Goal: Task Accomplishment & Management: Manage account settings

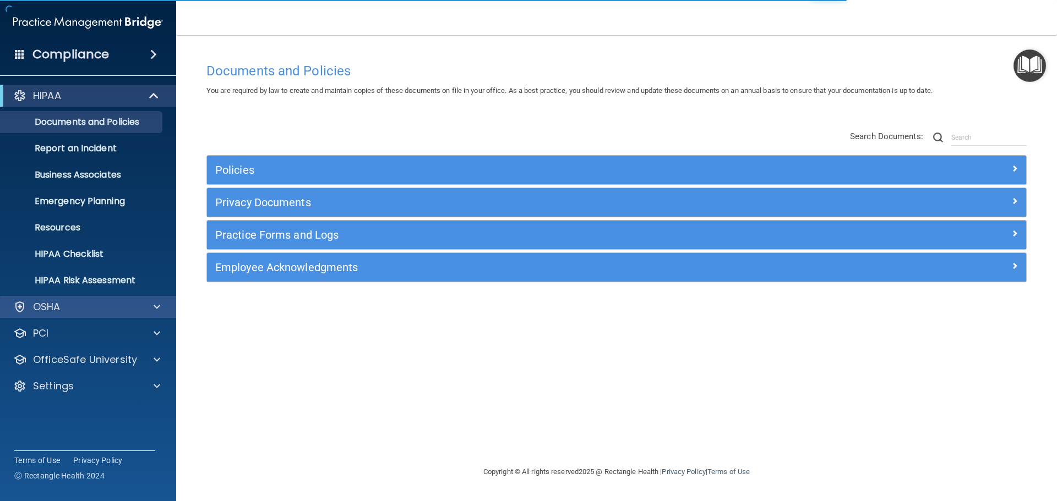
click at [65, 315] on div "OSHA" at bounding box center [88, 307] width 177 height 22
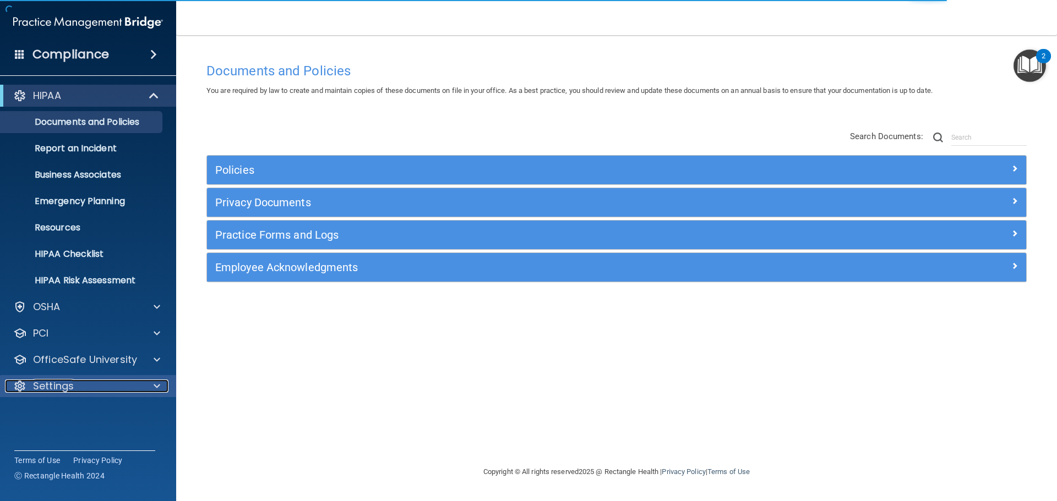
click at [45, 391] on p "Settings" at bounding box center [53, 386] width 41 height 13
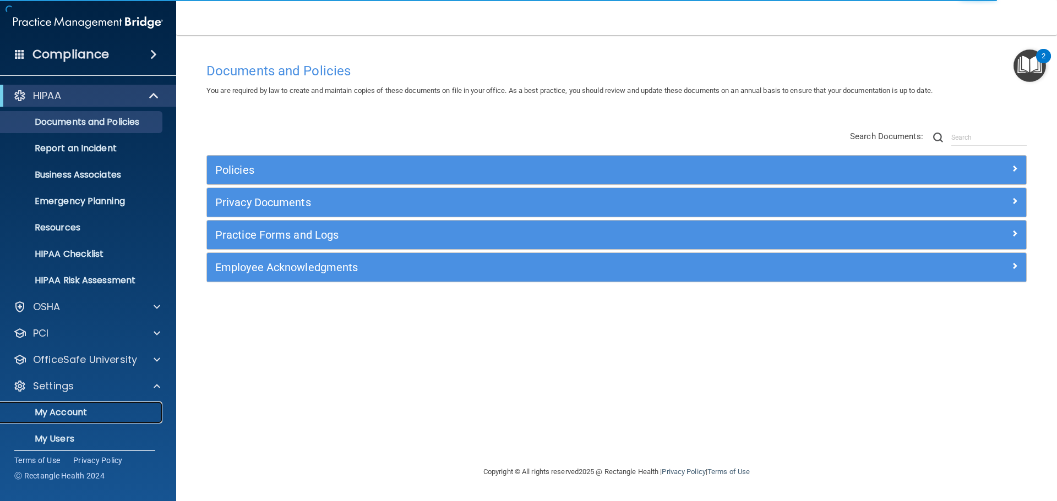
click at [69, 412] on p "My Account" at bounding box center [82, 412] width 150 height 11
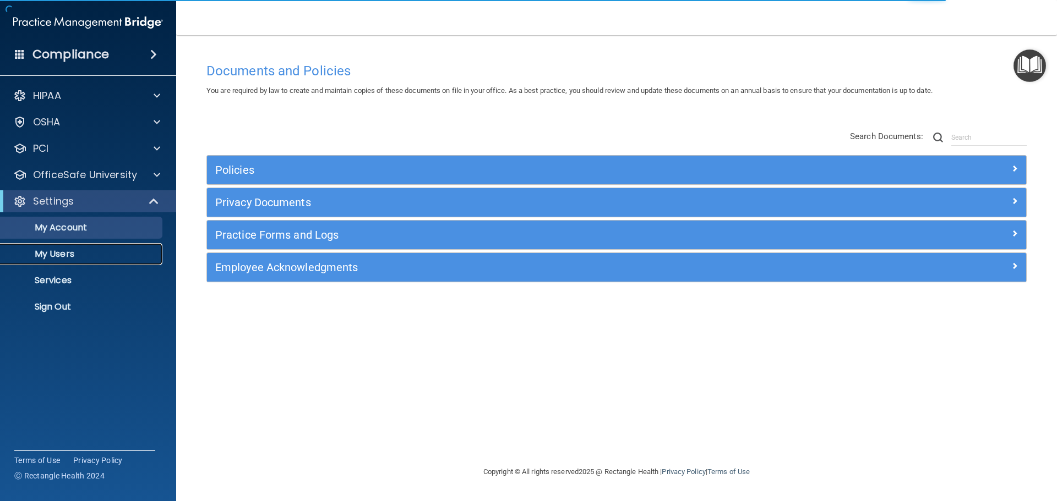
click at [74, 251] on p "My Users" at bounding box center [82, 254] width 150 height 11
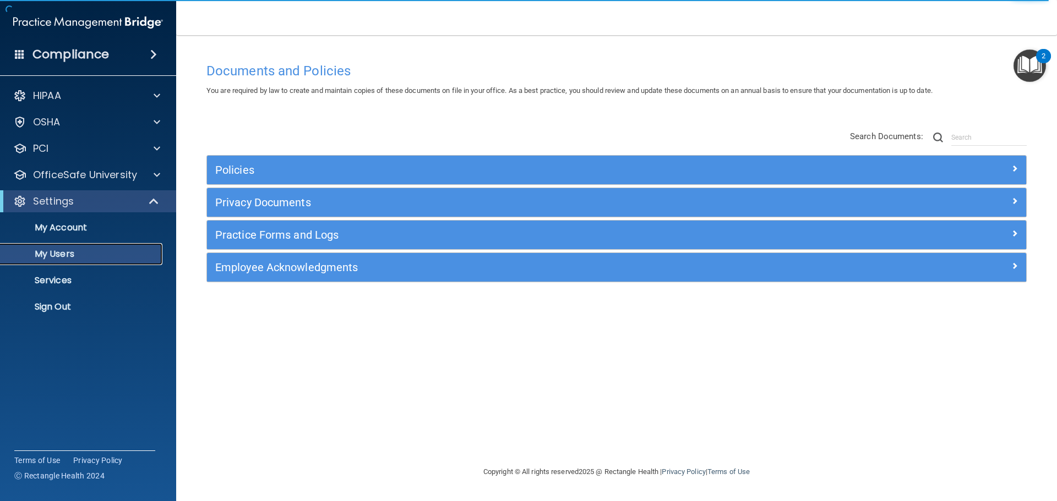
select select "20"
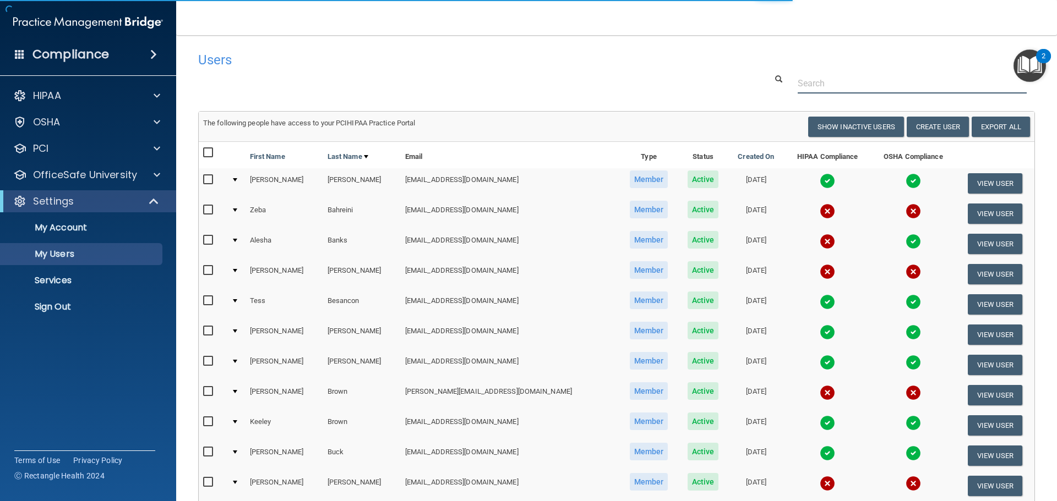
click at [877, 74] on input "text" at bounding box center [911, 83] width 229 height 20
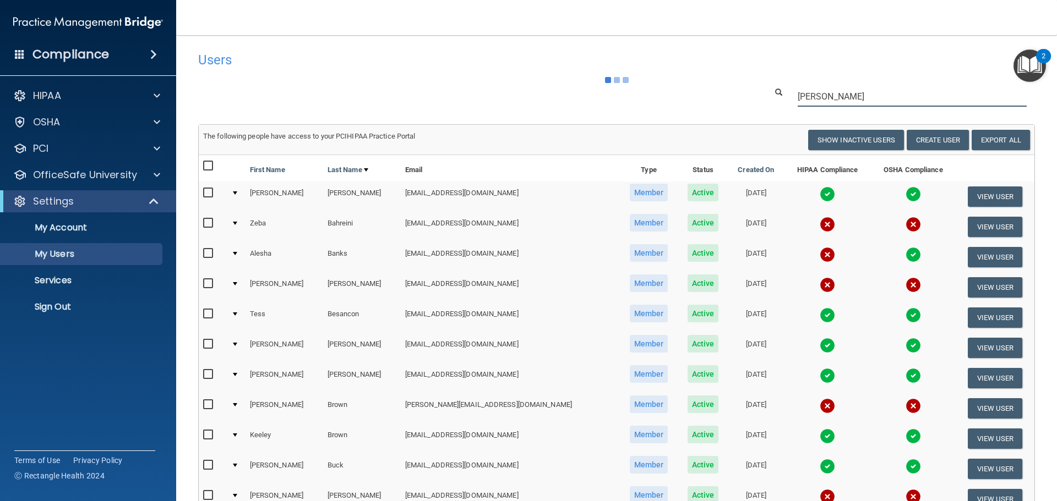
type input "[PERSON_NAME]"
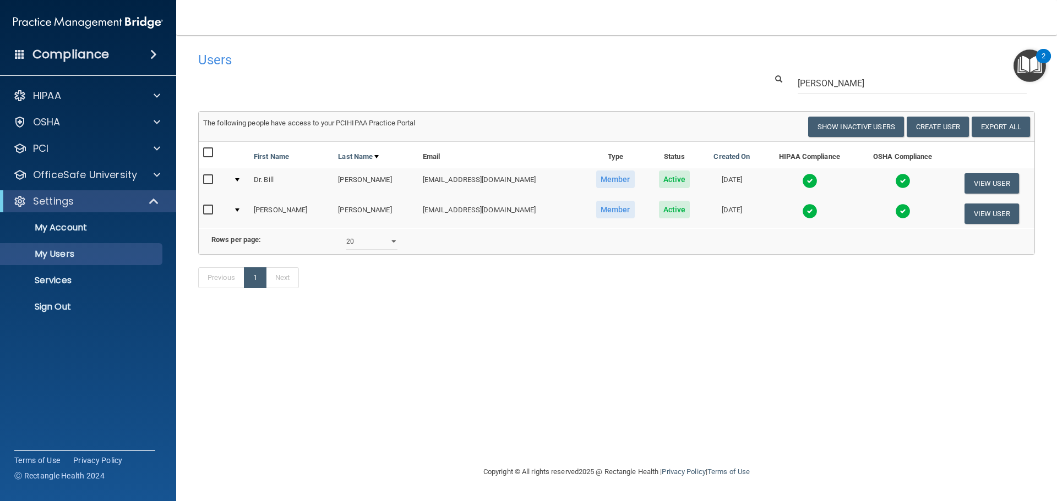
click at [790, 179] on td at bounding box center [809, 183] width 94 height 30
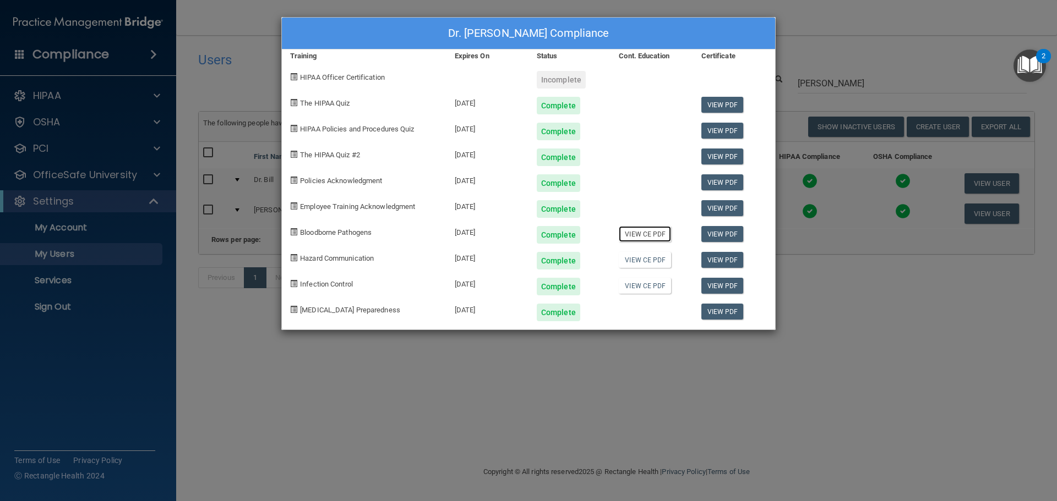
click at [648, 237] on link "View CE PDF" at bounding box center [645, 234] width 52 height 16
